Goal: Book appointment/travel/reservation

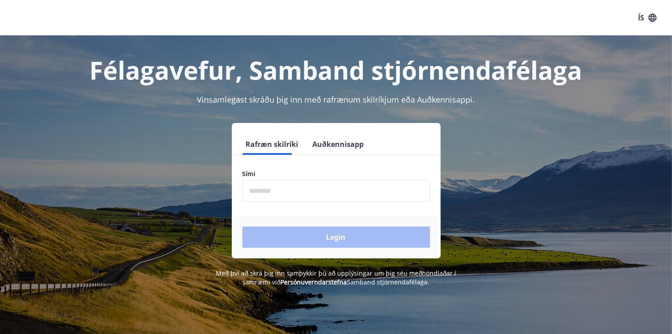
click at [292, 195] on input "phone" at bounding box center [336, 191] width 188 height 22
type input "********"
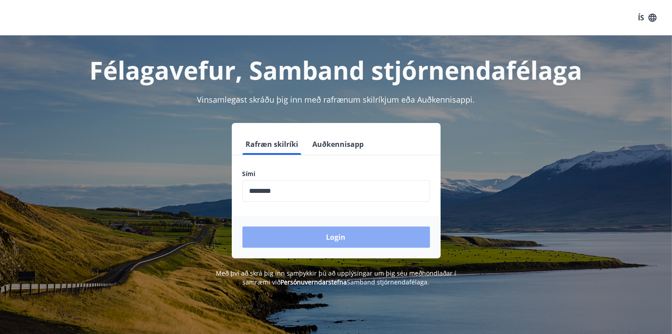
click at [348, 234] on button "Login" at bounding box center [336, 236] width 188 height 21
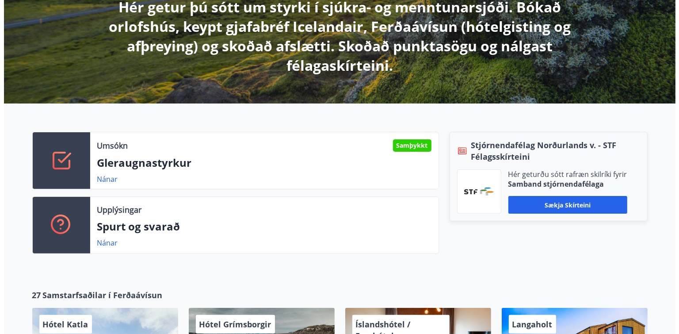
scroll to position [177, 0]
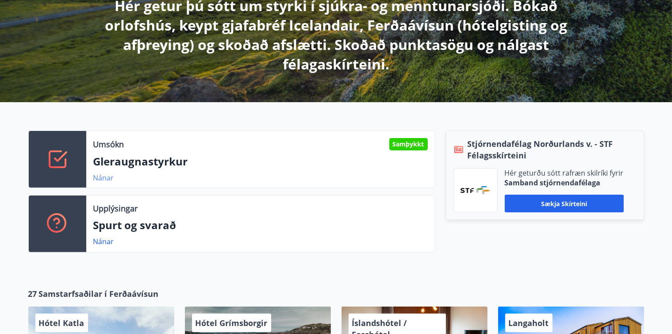
click at [104, 175] on link "Nánar" at bounding box center [103, 178] width 21 height 10
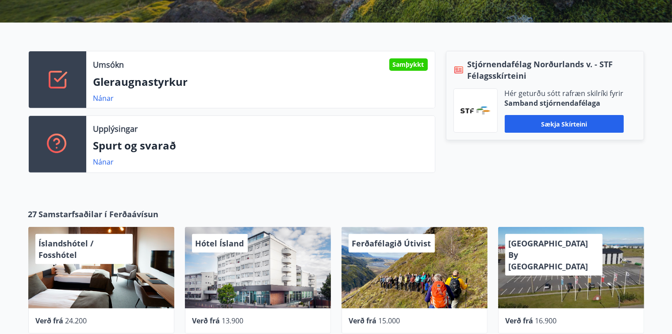
scroll to position [254, 0]
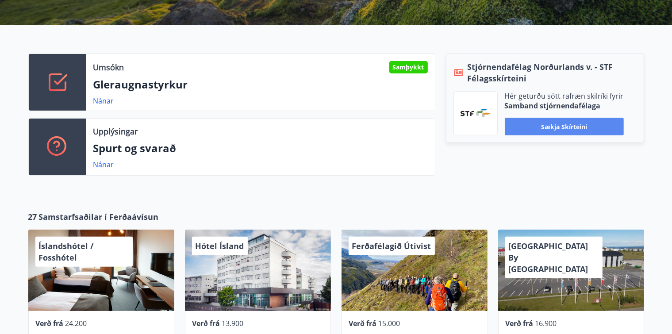
click at [562, 125] on button "Sækja skírteini" at bounding box center [564, 127] width 119 height 18
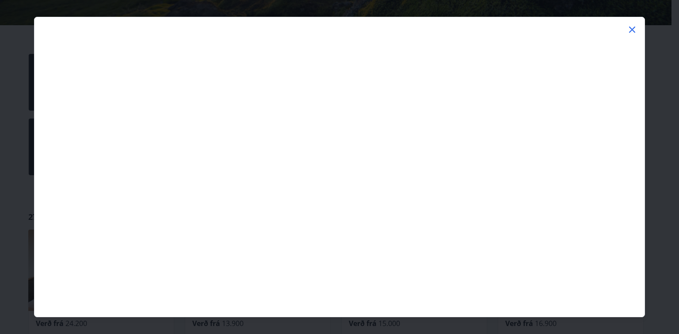
click at [630, 27] on icon at bounding box center [632, 30] width 6 height 6
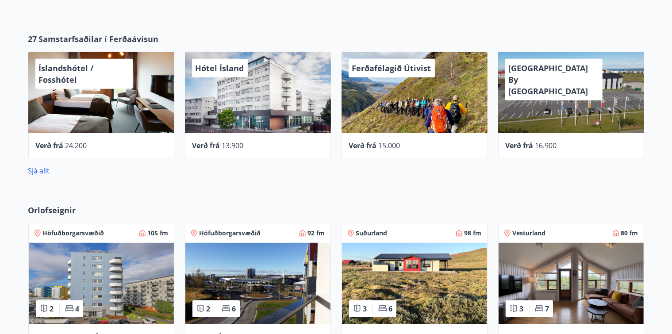
scroll to position [342, 0]
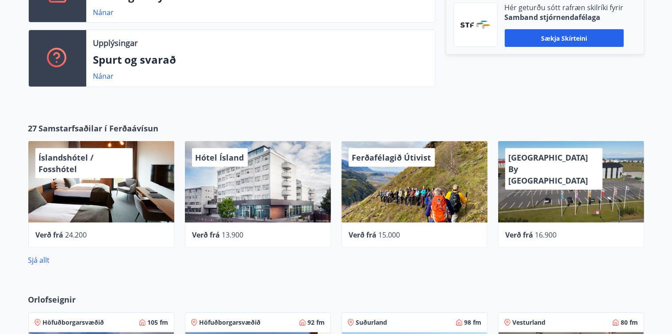
click at [209, 154] on span "Hótel Ísland" at bounding box center [219, 157] width 49 height 11
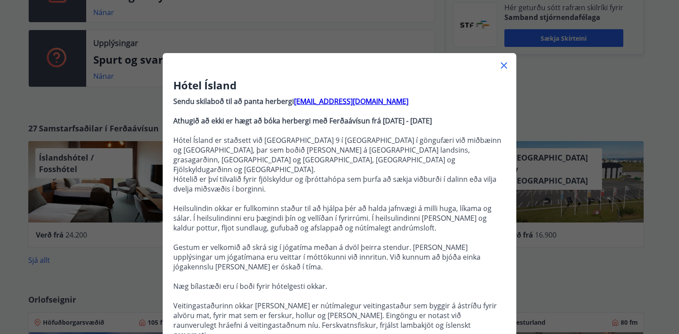
click at [499, 63] on icon at bounding box center [504, 65] width 11 height 11
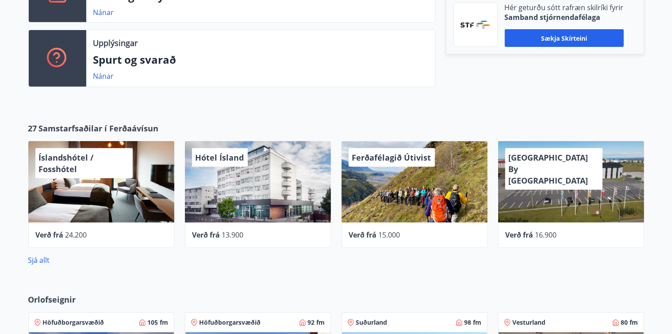
click at [221, 156] on span "Hótel Ísland" at bounding box center [219, 157] width 49 height 11
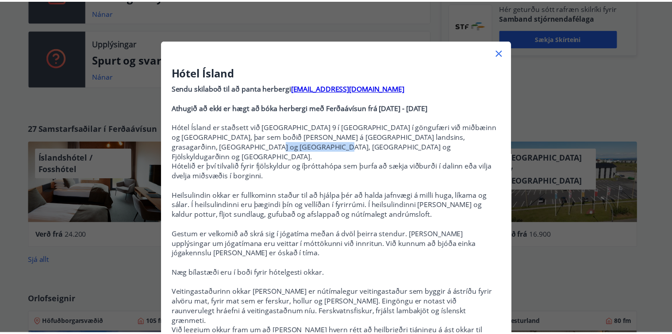
scroll to position [0, 0]
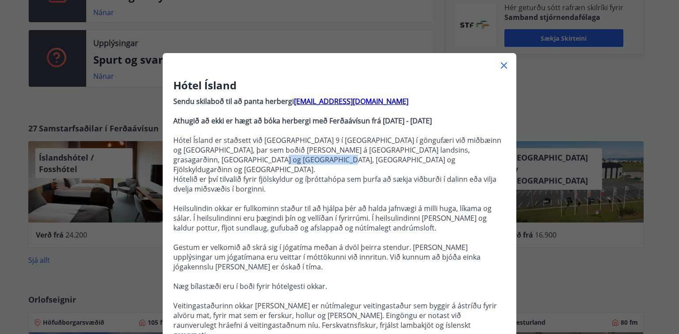
click at [502, 65] on icon at bounding box center [504, 65] width 11 height 11
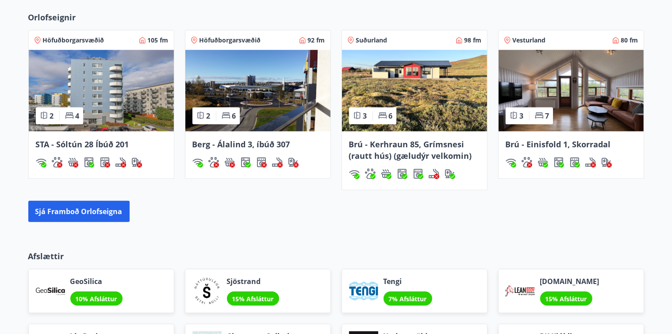
scroll to position [652, 0]
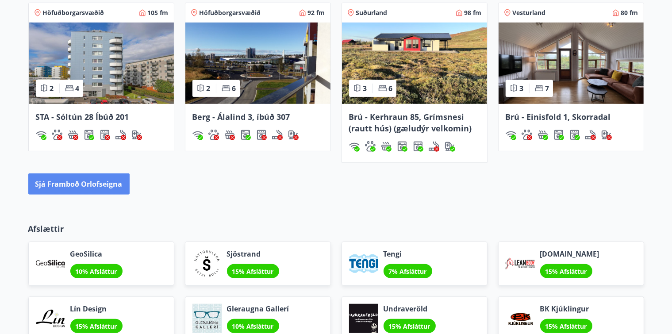
click at [69, 183] on button "Sjá framboð orlofseigna" at bounding box center [78, 183] width 101 height 21
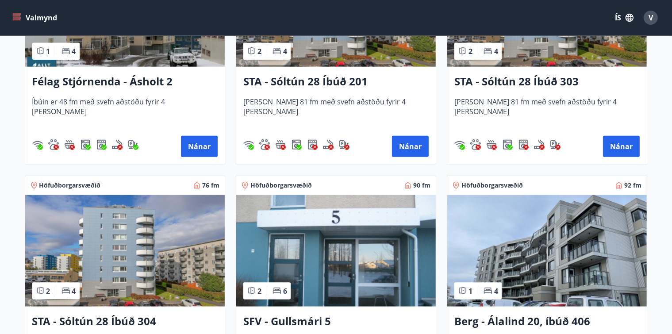
scroll to position [885, 0]
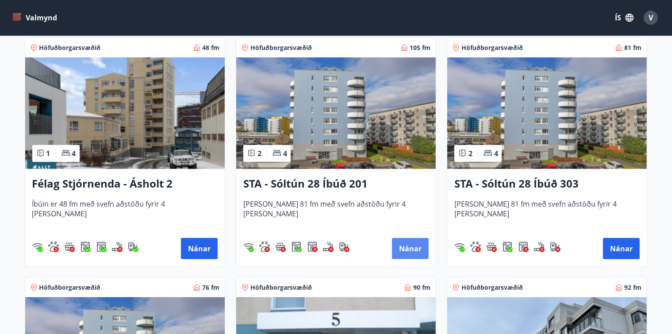
click at [411, 246] on button "Nánar" at bounding box center [410, 248] width 37 height 21
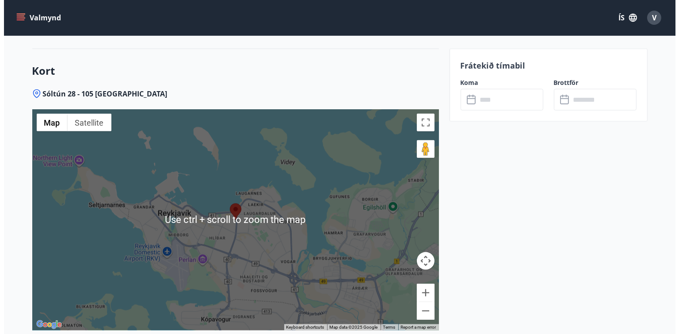
scroll to position [1167, 0]
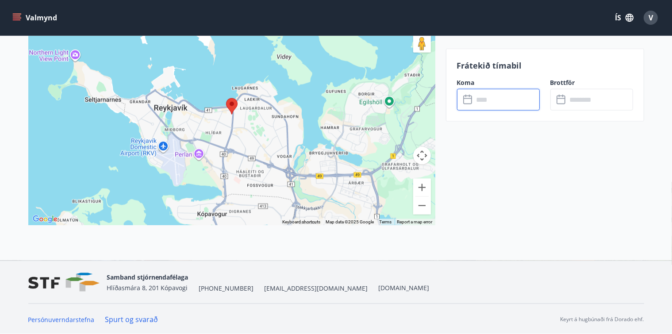
click at [498, 102] on input "text" at bounding box center [507, 100] width 66 height 22
